Goal: Task Accomplishment & Management: Complete application form

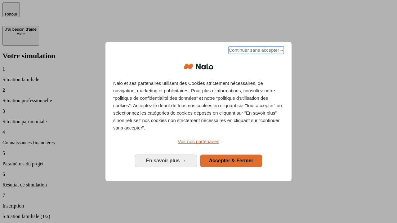
click at [255, 51] on span "Continuer sans accepter →" at bounding box center [256, 50] width 55 height 7
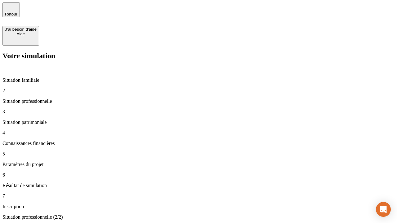
type input "30 000"
type input "40 000"
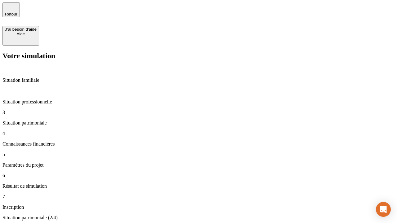
type input "1 100"
type input "20"
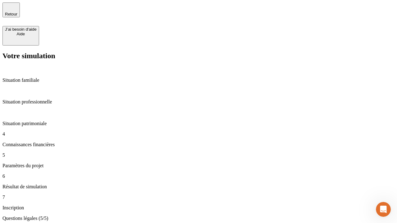
type input "40"
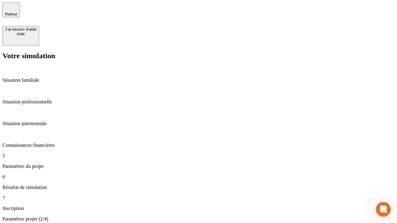
type input "50 000"
type input "640"
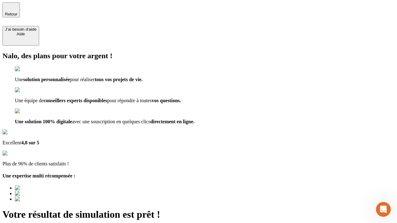
type input "[EMAIL_ADDRESS][DOMAIN_NAME]"
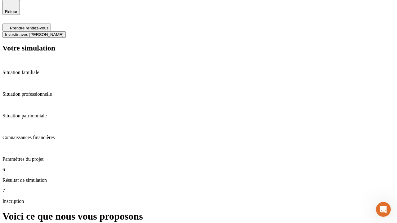
click at [63, 32] on span "Investir avec [PERSON_NAME]" at bounding box center [34, 34] width 58 height 5
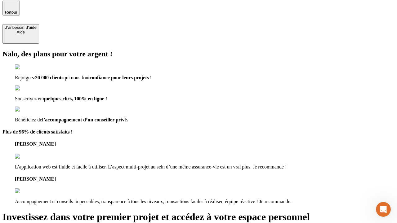
type input "[PERSON_NAME][EMAIL_ADDRESS][DOMAIN_NAME]"
